Goal: Communication & Community: Answer question/provide support

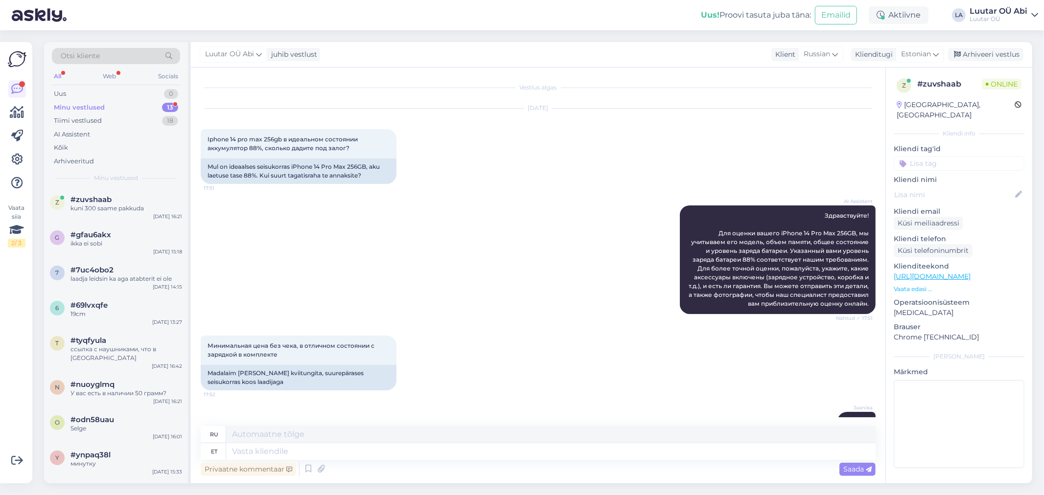
click at [113, 112] on div "Minu vestlused 13" at bounding box center [116, 108] width 128 height 14
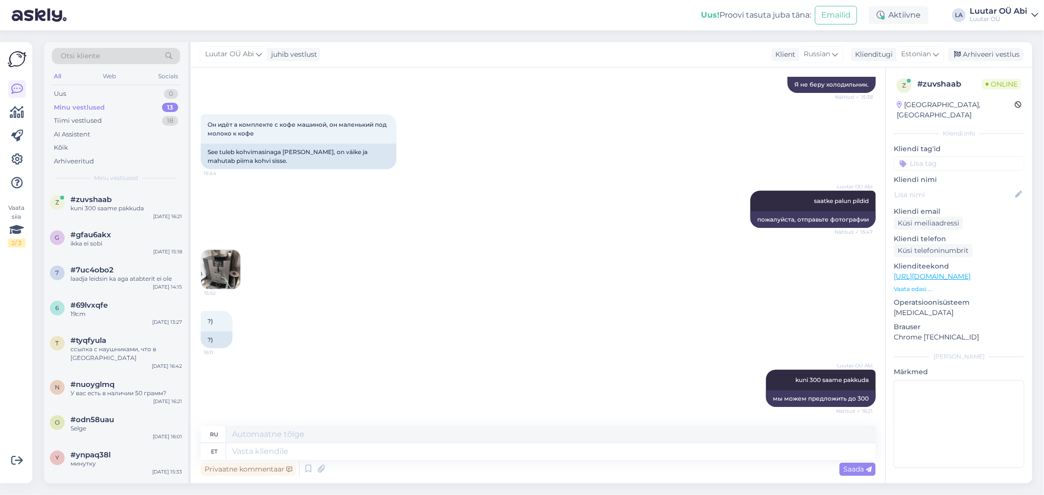
click at [114, 110] on div "Minu vestlused 13" at bounding box center [116, 108] width 128 height 14
click at [90, 82] on div "All Web Socials" at bounding box center [116, 77] width 128 height 15
click at [105, 100] on div "Uus 1" at bounding box center [116, 94] width 128 height 14
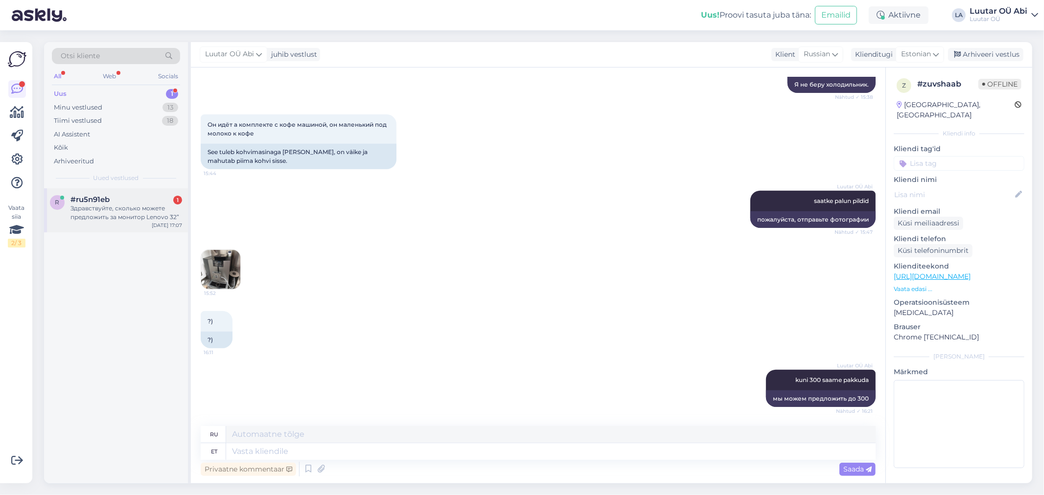
click at [135, 198] on div "#ru5n91eb 1" at bounding box center [126, 199] width 112 height 9
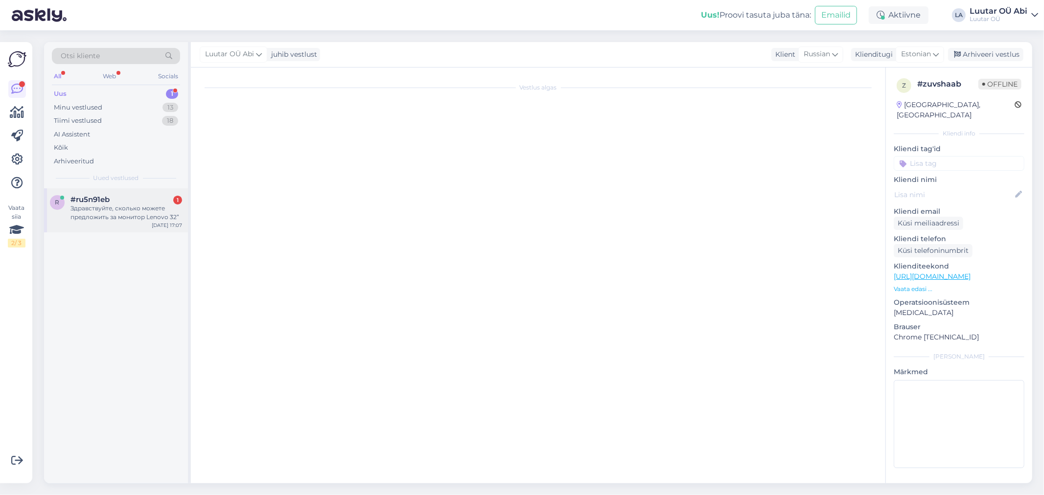
scroll to position [0, 0]
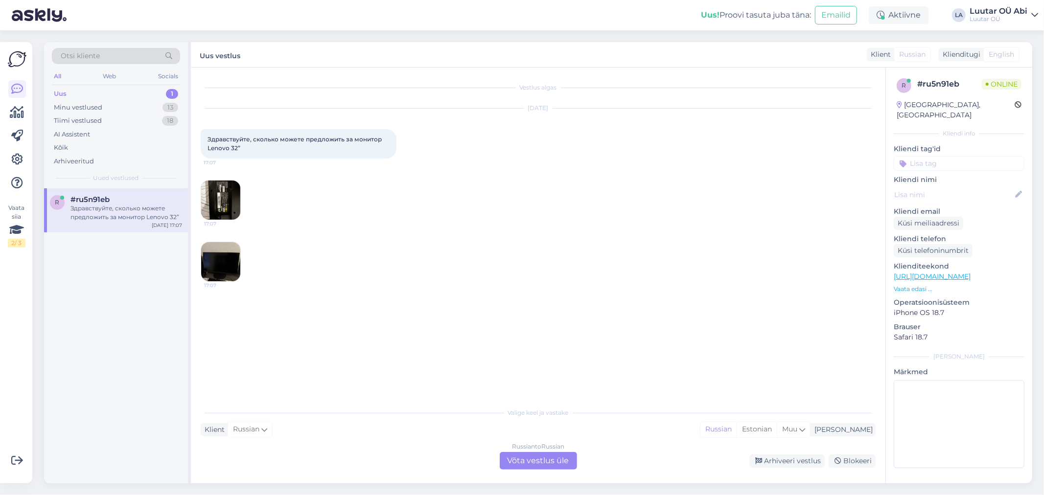
click at [414, 243] on div "[DATE] Здравствуйте, сколько можете предложить за монитор Lenovo 32” 17:07 17:0…" at bounding box center [538, 195] width 675 height 195
click at [228, 199] on img at bounding box center [220, 200] width 39 height 39
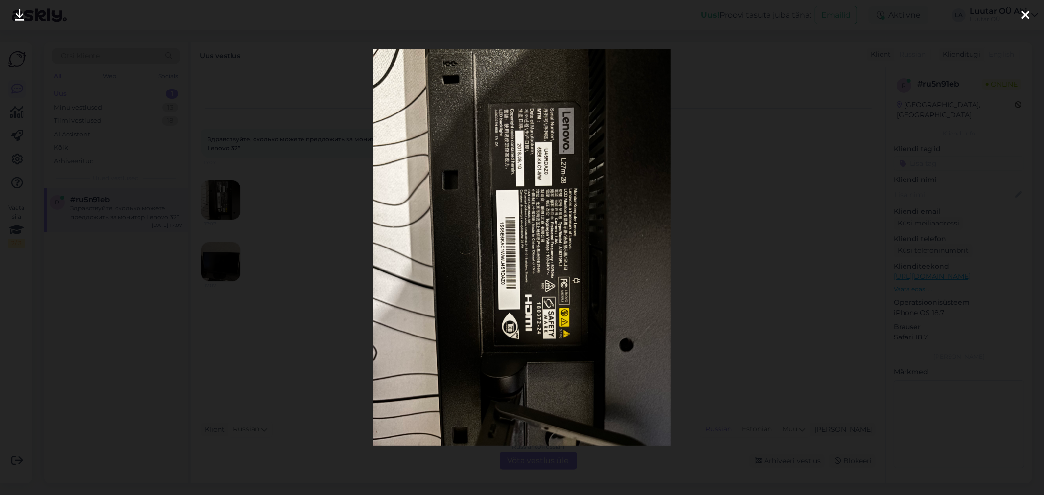
click at [20, 17] on icon at bounding box center [20, 15] width 10 height 13
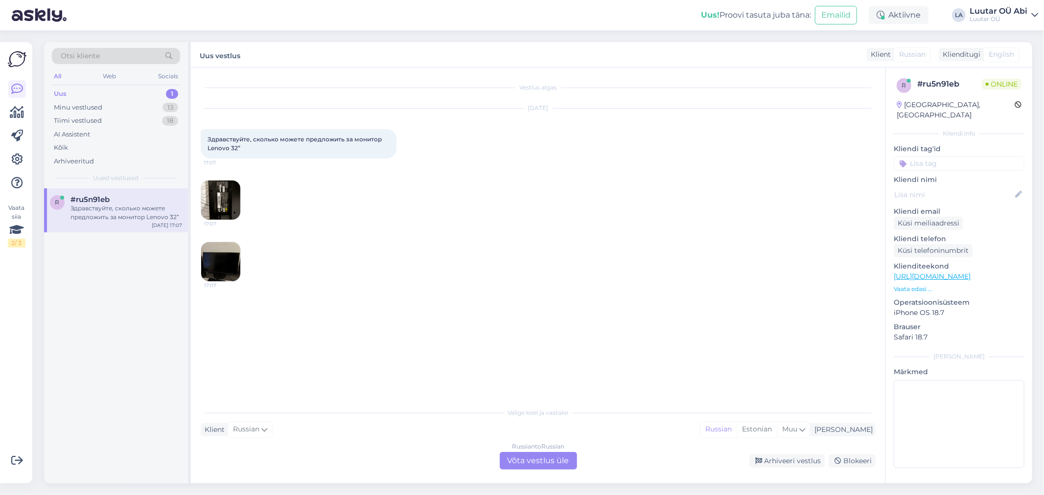
click at [222, 248] on img at bounding box center [220, 261] width 39 height 39
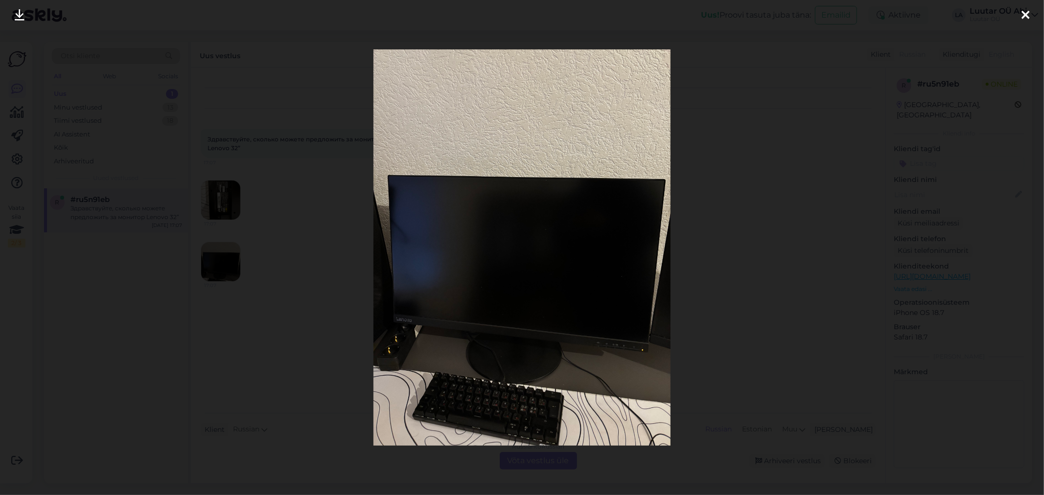
click at [17, 17] on icon at bounding box center [20, 15] width 10 height 13
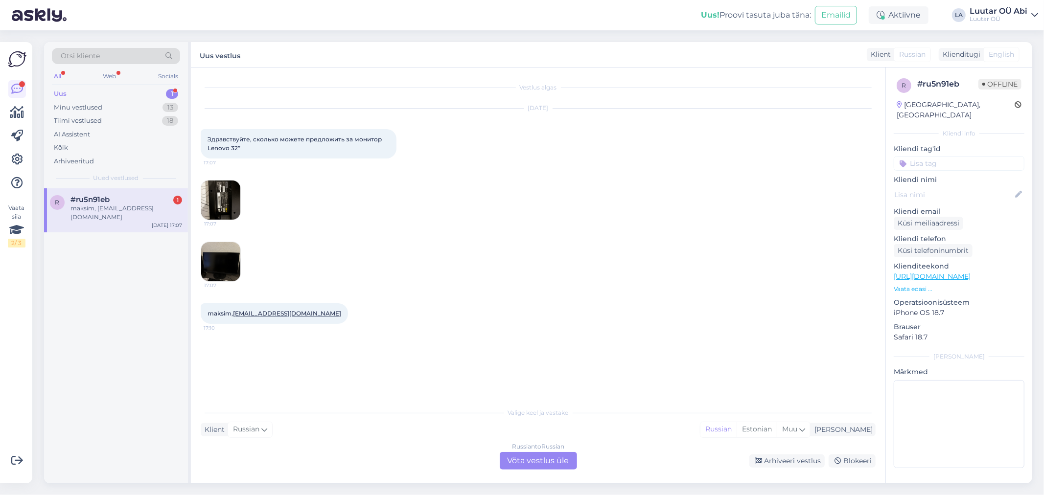
click at [225, 199] on img at bounding box center [220, 200] width 39 height 39
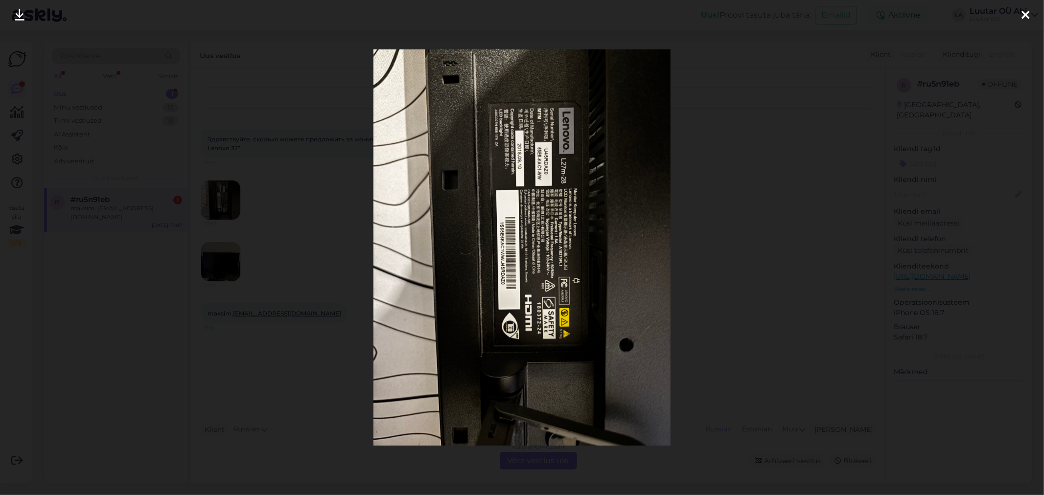
click at [517, 175] on img at bounding box center [521, 247] width 297 height 396
click at [212, 93] on div at bounding box center [522, 247] width 1044 height 495
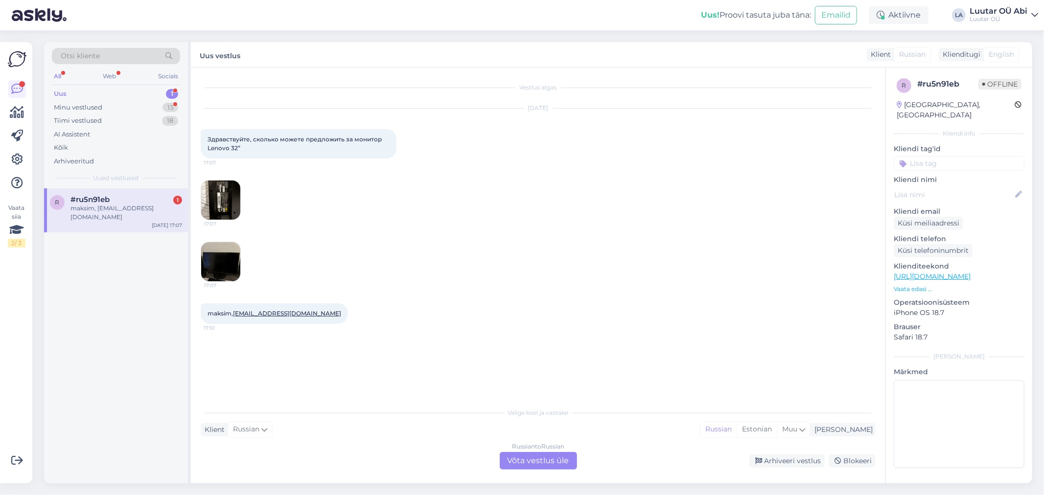
click at [511, 461] on div "Russian to Russian Võta vestlus üle" at bounding box center [538, 461] width 77 height 18
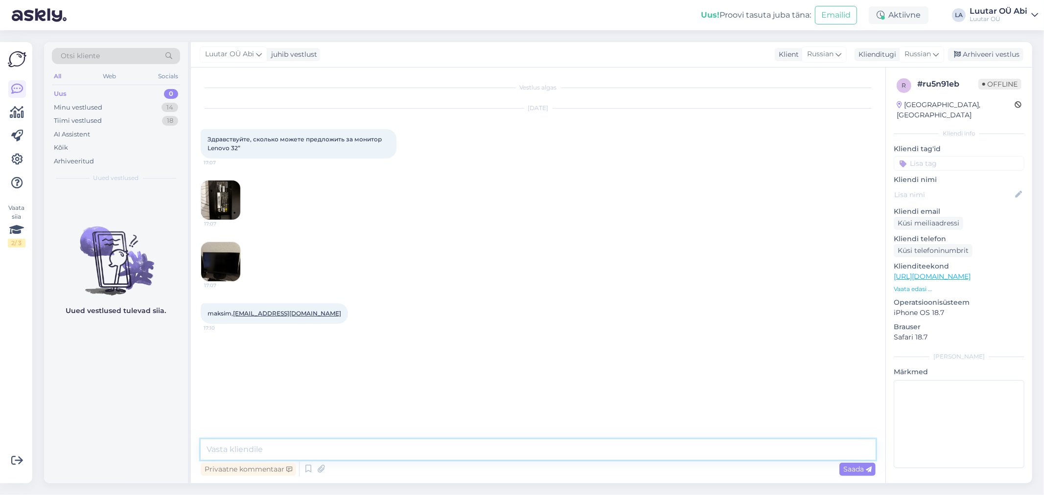
click at [506, 451] on textarea at bounding box center [538, 449] width 675 height 21
type textarea "l"
type textarea "до 40 можем предложить"
